Goal: Task Accomplishment & Management: Manage account settings

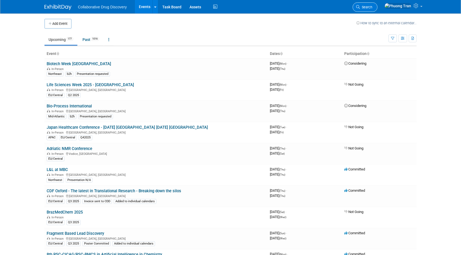
click at [372, 9] on span "Search" at bounding box center [366, 7] width 12 height 4
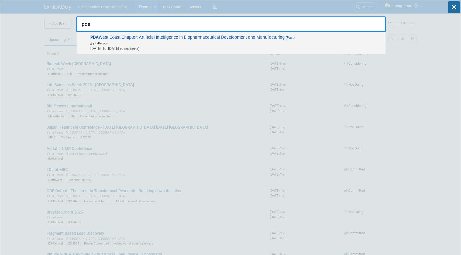
type input "pda"
click at [207, 42] on span "In-Person" at bounding box center [236, 42] width 292 height 5
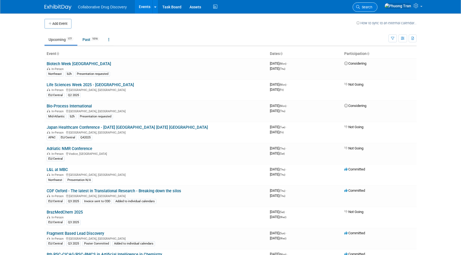
click at [377, 11] on link "Search" at bounding box center [364, 6] width 25 height 9
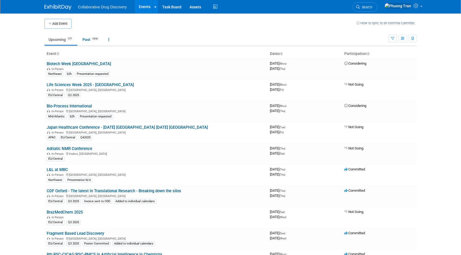
click at [67, 30] on td "Upcoming 177 Past 1016 All Events 1193 Past and Upcoming Grouped Annually Event…" at bounding box center [216, 38] width 344 height 18
click at [63, 25] on button "Add Event" at bounding box center [57, 24] width 27 height 10
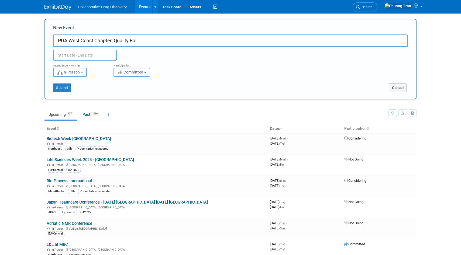
type input "PDA West Coast Chapter: Quality Ball"
click at [97, 57] on input "text" at bounding box center [85, 55] width 64 height 11
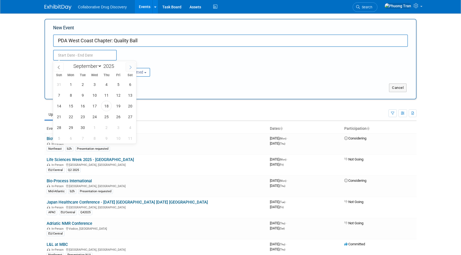
click at [133, 68] on span at bounding box center [131, 67] width 10 height 9
select select "10"
click at [119, 96] on span "7" at bounding box center [118, 95] width 11 height 11
type input "Nov 7, 2025 to Nov 7, 2025"
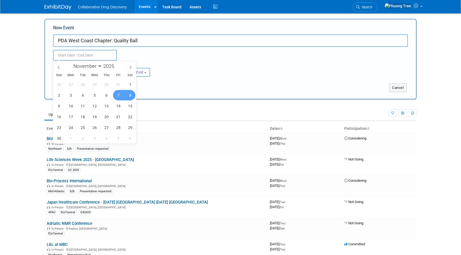
type input "Nov 7, 2025 to Nov 7, 2025"
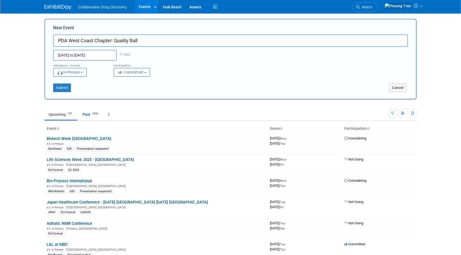
click at [187, 63] on div "Attendance / Format: <img src="https://www.exhibitday.com/Images/Format-InPerso…" at bounding box center [230, 69] width 363 height 16
click at [134, 75] on button "Committed" at bounding box center [131, 72] width 37 height 9
click at [136, 93] on label "Considering" at bounding box center [134, 92] width 36 height 7
click at [119, 93] on input "Considering" at bounding box center [117, 93] width 4 height 4
select select "2"
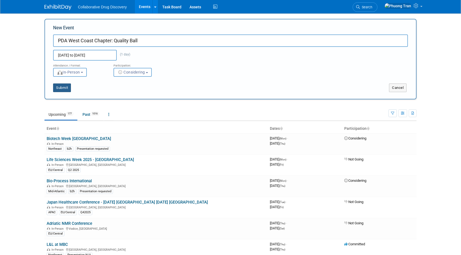
click at [59, 85] on button "Submit" at bounding box center [62, 88] width 18 height 9
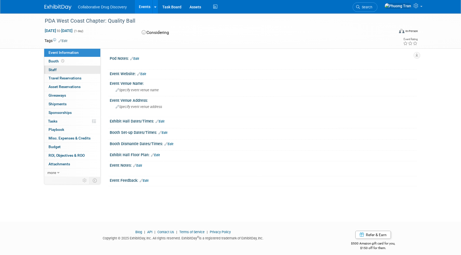
click at [61, 72] on link "0 Staff 0" at bounding box center [72, 70] width 56 height 8
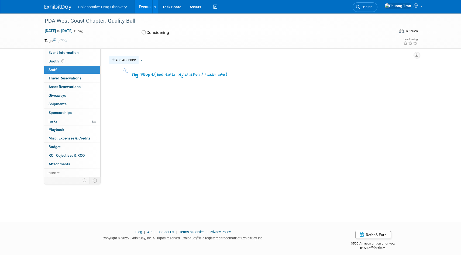
click at [129, 59] on button "Add Attendee" at bounding box center [124, 60] width 30 height 9
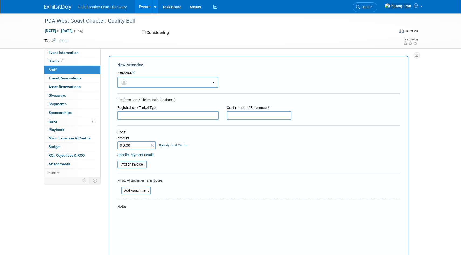
click at [162, 83] on button "button" at bounding box center [167, 82] width 101 height 11
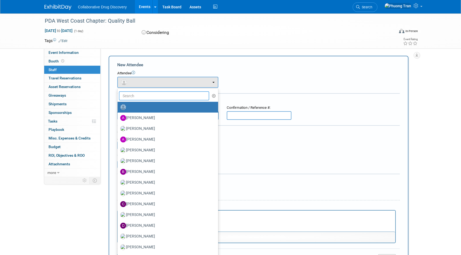
click at [170, 92] on input "text" at bounding box center [164, 95] width 90 height 9
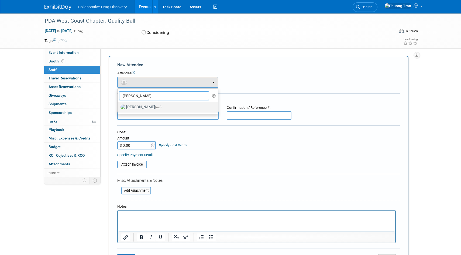
type input "phuong"
click at [155, 106] on span "(me)" at bounding box center [158, 107] width 6 height 4
click at [118, 106] on input "Phuong Tran (me)" at bounding box center [117, 107] width 4 height 4
select select "d3453ca2-6230-47ba-9227-1a87b888d8b6"
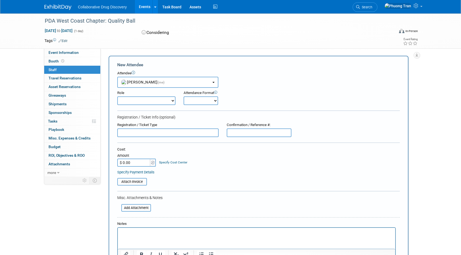
click at [213, 165] on div "Cost: Amount $ 0.00 Specify Cost Center Cost Center -- Not Specified --" at bounding box center [258, 157] width 282 height 20
click at [157, 103] on select "Considering Demonstrator Host Planner Presenter Sales Representative Set-up/Dis…" at bounding box center [146, 100] width 58 height 9
select select "4"
click at [117, 96] on select "Considering Demonstrator Host Planner Presenter Sales Representative Set-up/Dis…" at bounding box center [146, 100] width 58 height 9
click at [193, 104] on select "Onsite Remote" at bounding box center [200, 100] width 34 height 9
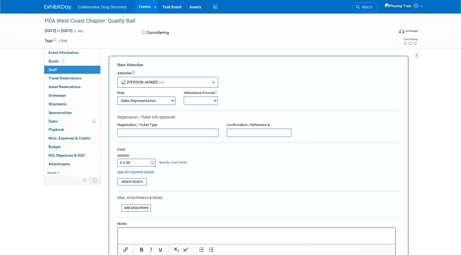
select select "1"
click at [183, 96] on select "Onsite Remote" at bounding box center [200, 100] width 34 height 9
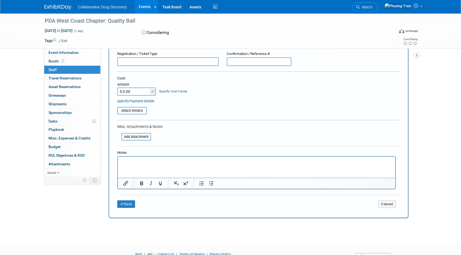
scroll to position [98, 0]
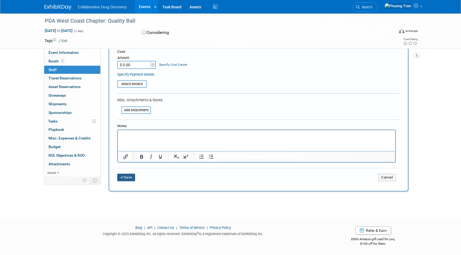
click at [132, 176] on button "Save" at bounding box center [126, 178] width 18 height 8
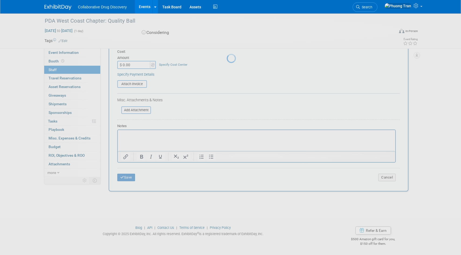
scroll to position [4, 0]
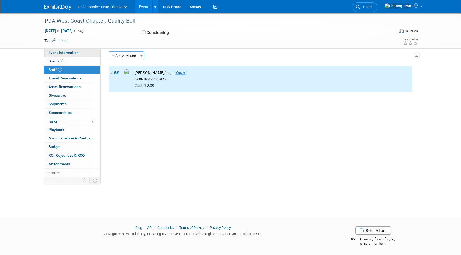
click at [75, 49] on link "Event Information" at bounding box center [72, 52] width 56 height 8
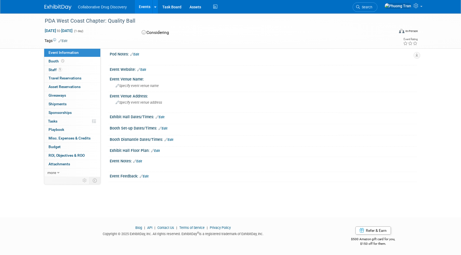
scroll to position [0, 0]
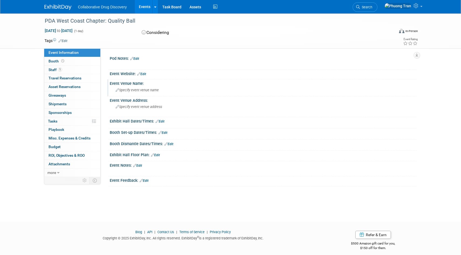
click at [120, 80] on div "Event Venue Name:" at bounding box center [263, 82] width 307 height 7
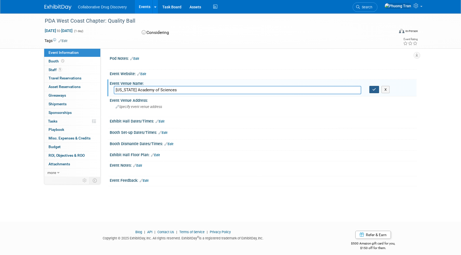
type input "California Academy of Sciences"
click at [372, 91] on button "button" at bounding box center [374, 90] width 10 height 8
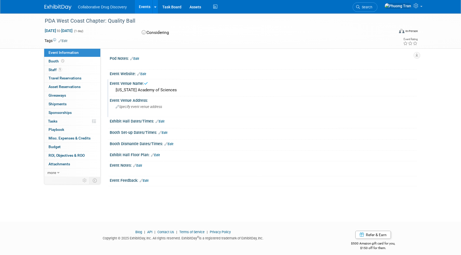
click at [132, 102] on div "Event Venue Address:" at bounding box center [263, 99] width 307 height 7
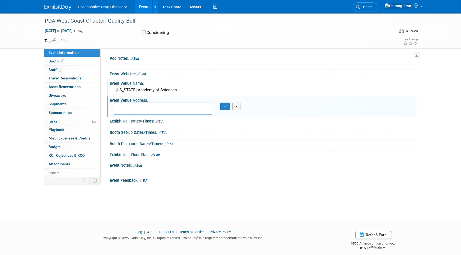
paste textarea "55 Music Concourse Dr, San Francisco, CA 94118"
type textarea "55 Music Concourse Dr, San Francisco, CA 94118"
click at [223, 106] on button "button" at bounding box center [225, 107] width 10 height 8
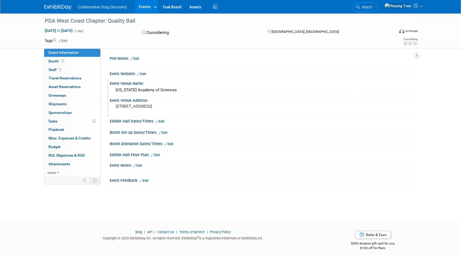
click at [139, 166] on link "Edit" at bounding box center [137, 166] width 9 height 4
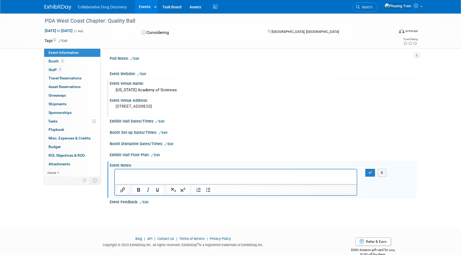
paste body "Rich Text Area. Press ALT-0 for help."
click at [369, 172] on icon "button" at bounding box center [370, 173] width 4 height 4
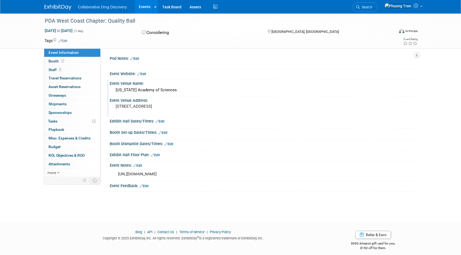
click at [373, 13] on div "Collaborative Drug Discovery Events Add Event Bulk Upload Events Shareable Even…" at bounding box center [230, 6] width 372 height 13
click at [377, 10] on link "Search" at bounding box center [364, 6] width 25 height 9
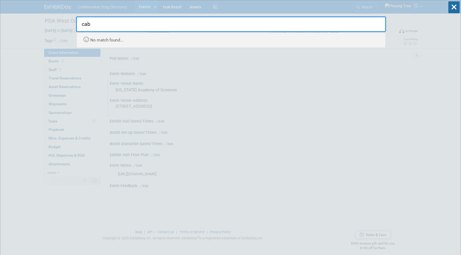
type input "cab"
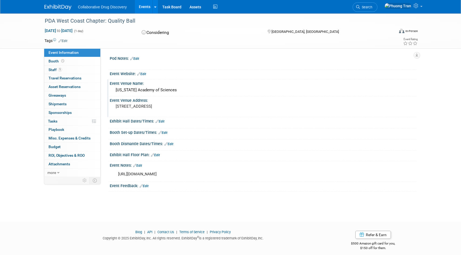
click at [143, 10] on link "Events" at bounding box center [145, 6] width 20 height 13
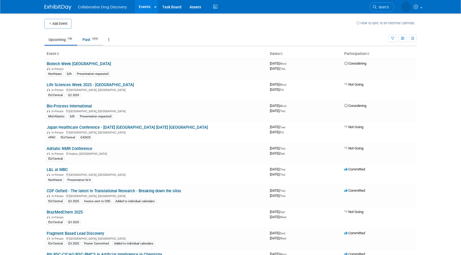
click at [88, 39] on link "Past 1016" at bounding box center [90, 39] width 25 height 10
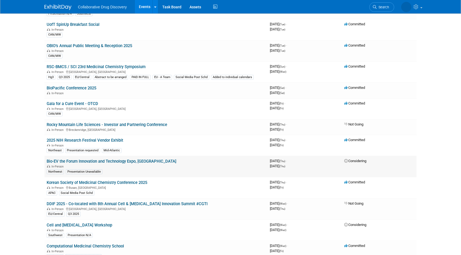
scroll to position [222, 0]
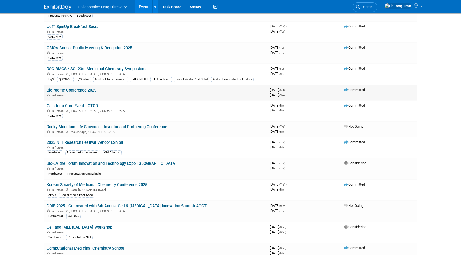
click at [80, 91] on link "BioPacific Conference 2025" at bounding box center [72, 90] width 50 height 5
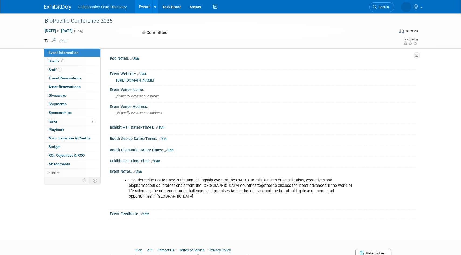
click at [139, 173] on link "Edit" at bounding box center [137, 172] width 9 height 4
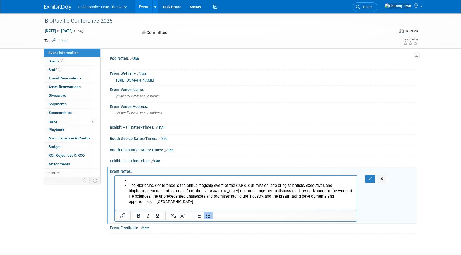
click at [141, 180] on li "Rich Text Area. Press ALT-0 for help." at bounding box center [241, 180] width 225 height 5
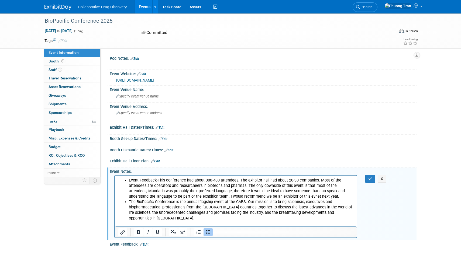
click at [376, 168] on div "Event Notes: Edit" at bounding box center [263, 171] width 307 height 7
click at [368, 175] on button "button" at bounding box center [370, 179] width 10 height 8
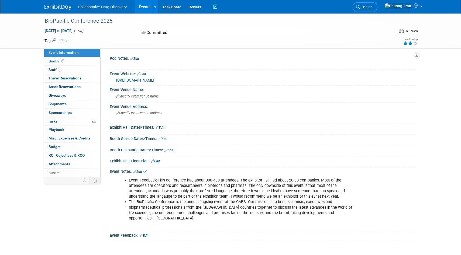
click at [410, 41] on icon at bounding box center [410, 43] width 5 height 4
